Goal: Navigation & Orientation: Find specific page/section

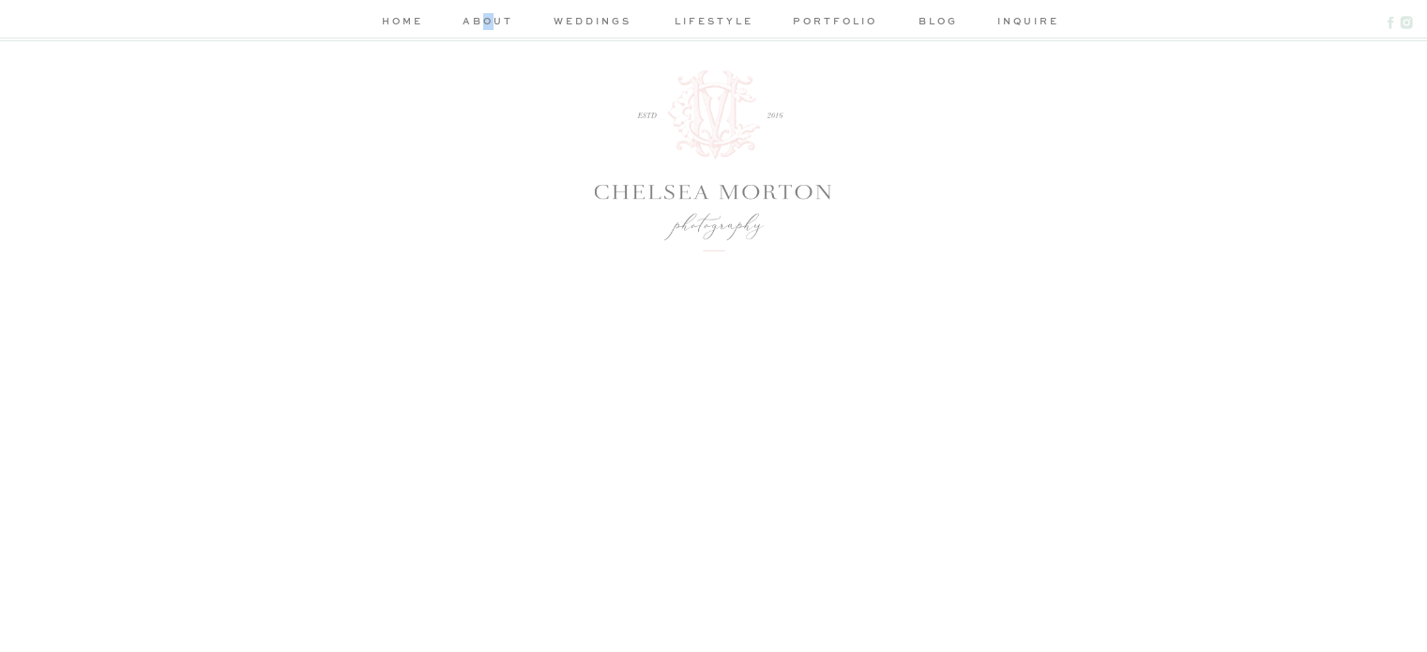
drag, startPoint x: 486, startPoint y: 18, endPoint x: 491, endPoint y: 27, distance: 10.5
click at [486, 18] on nav "about" at bounding box center [488, 23] width 56 height 20
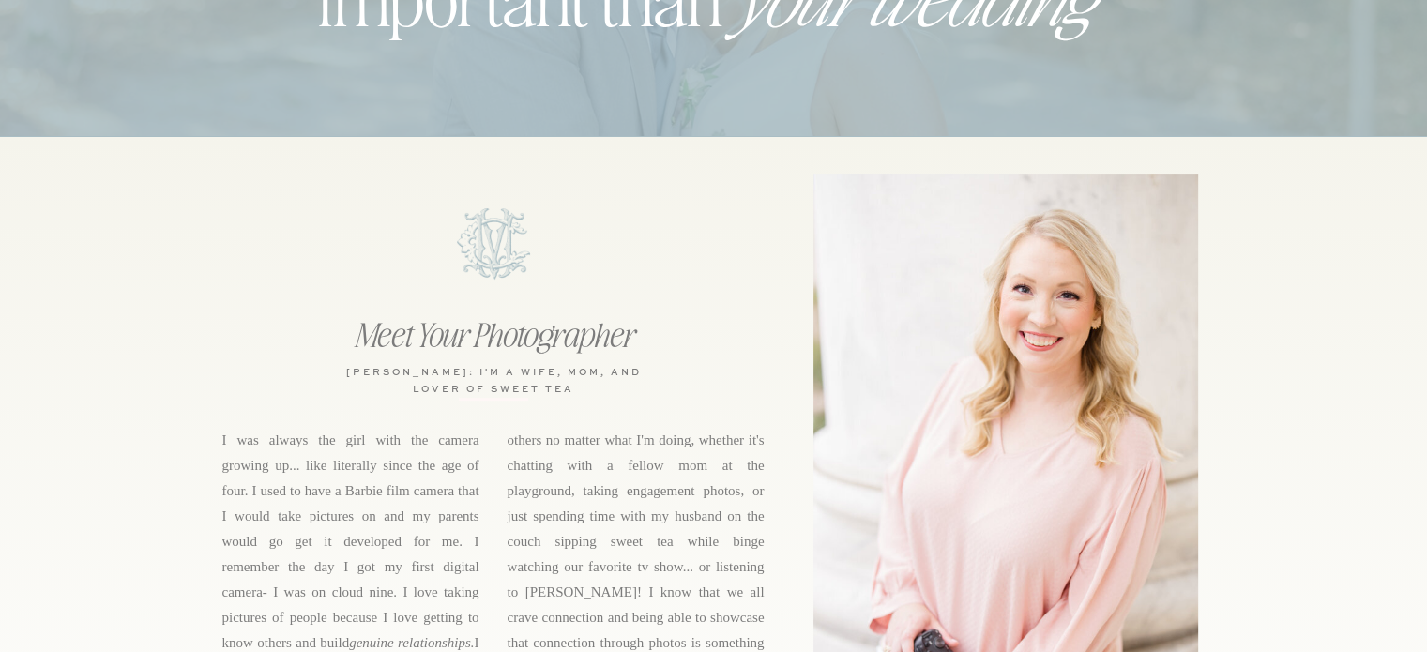
scroll to position [563, 0]
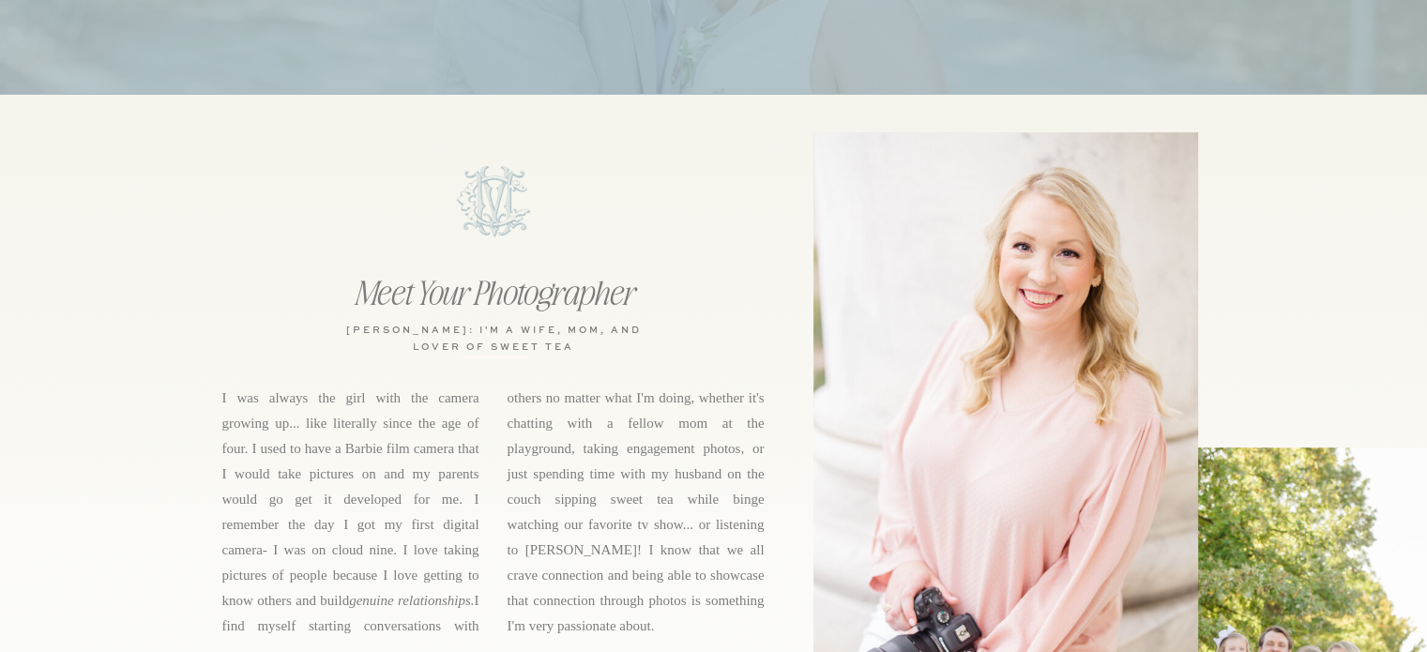
click at [391, 329] on h3 "[PERSON_NAME]: i'm a WIFE, MOM, and lover of sweet tea" at bounding box center [493, 336] width 305 height 28
drag, startPoint x: 391, startPoint y: 329, endPoint x: 429, endPoint y: 325, distance: 37.7
click at [429, 325] on h3 "[PERSON_NAME]: i'm a WIFE, MOM, and lover of sweet tea" at bounding box center [493, 336] width 305 height 28
copy h3 "[PERSON_NAME]"
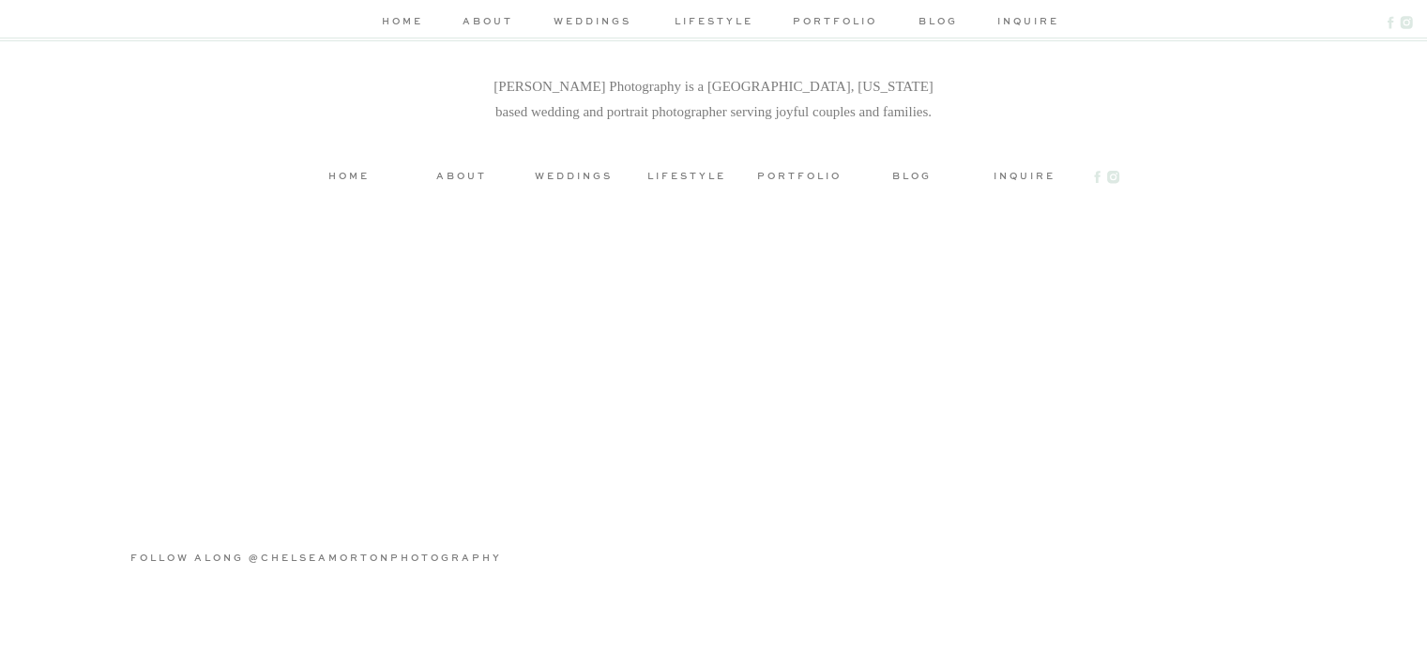
scroll to position [5023, 0]
